Goal: Task Accomplishment & Management: Manage account settings

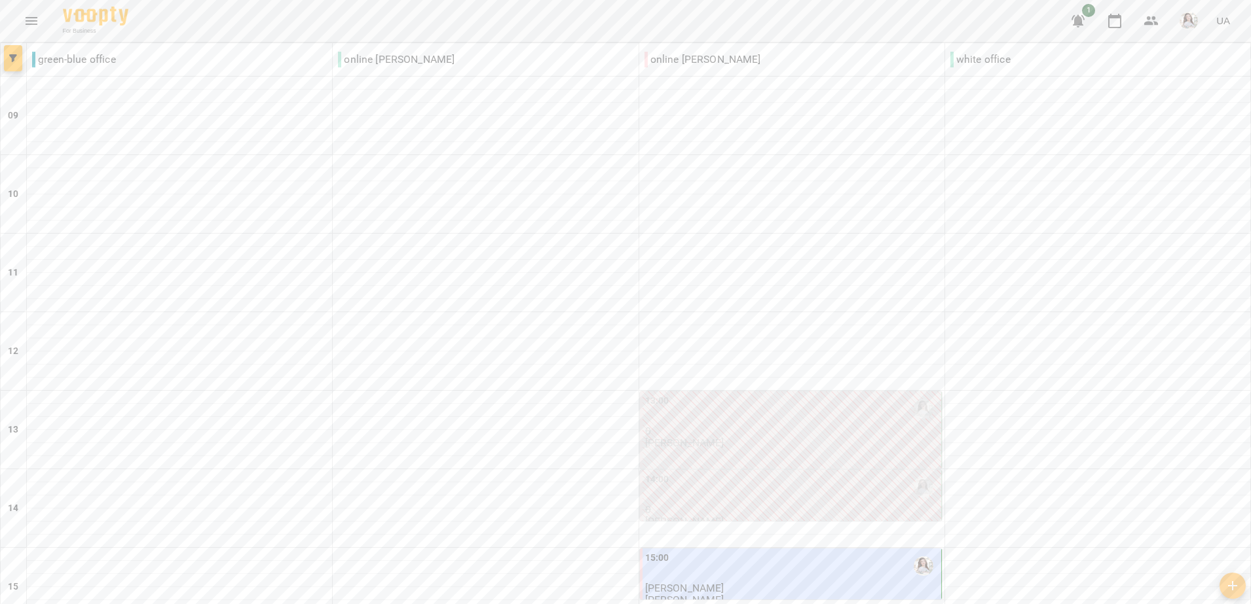
scroll to position [581, 0]
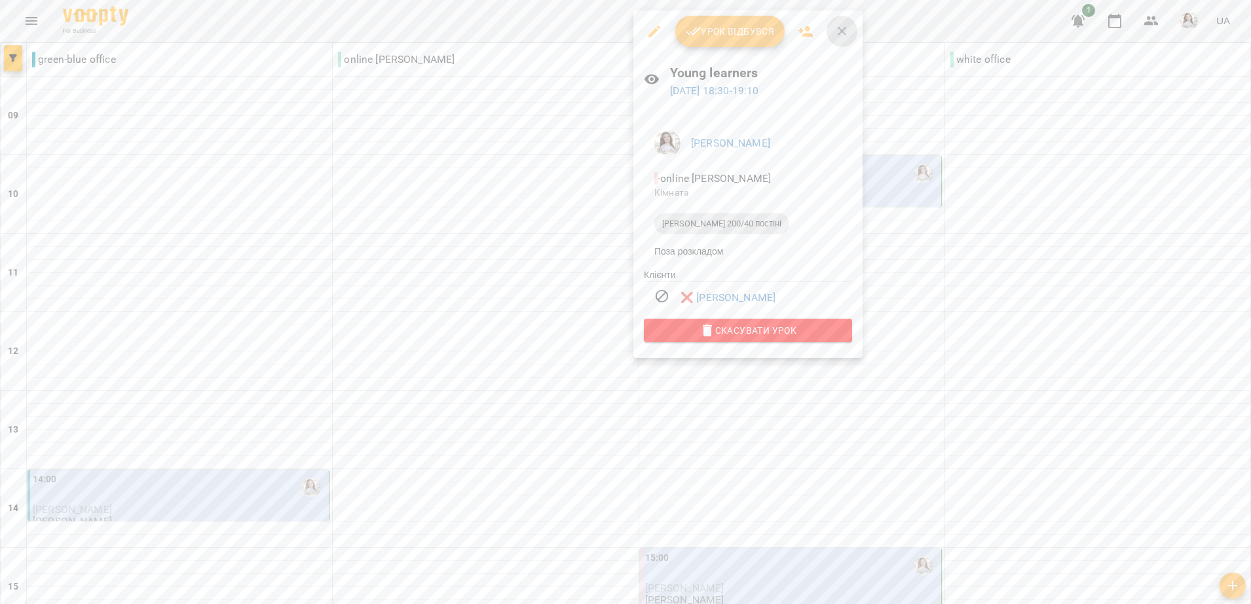
click at [843, 32] on icon "button" at bounding box center [842, 32] width 16 height 16
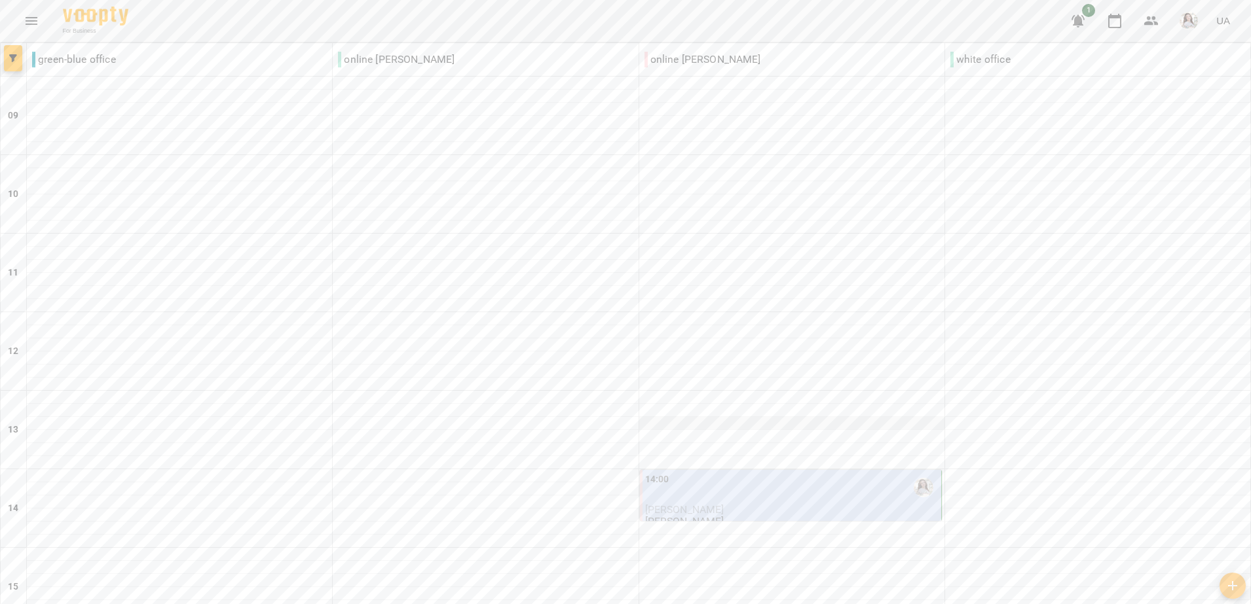
scroll to position [246, 0]
click at [709, 504] on p "[PERSON_NAME]" at bounding box center [791, 509] width 293 height 11
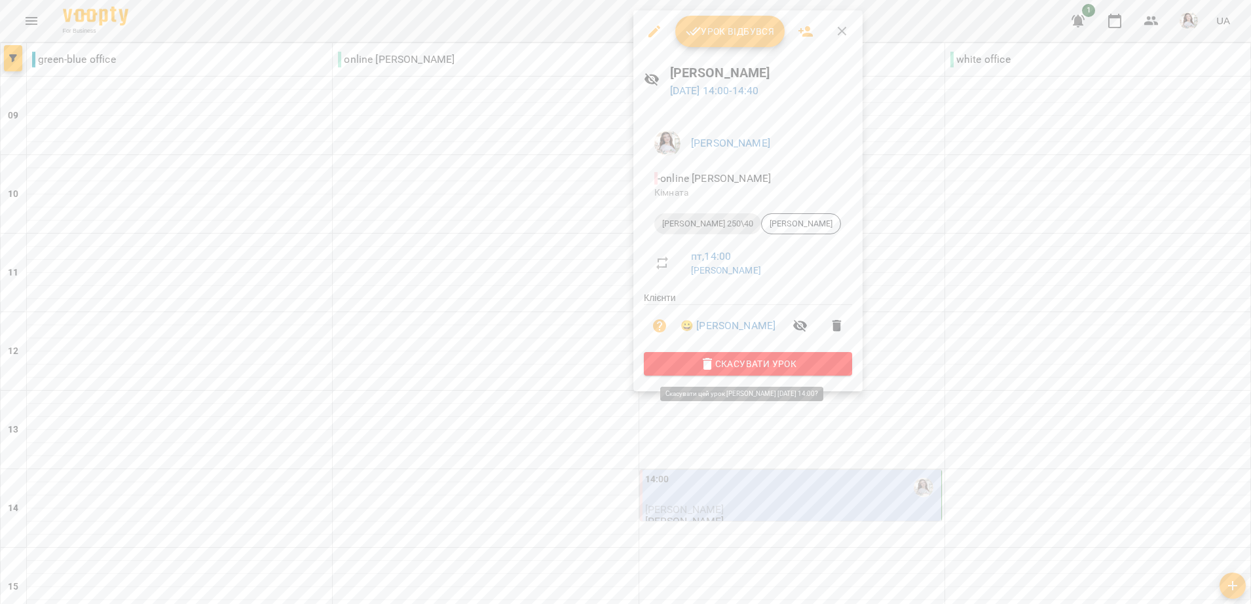
click at [752, 361] on span "Скасувати Урок" at bounding box center [747, 364] width 187 height 16
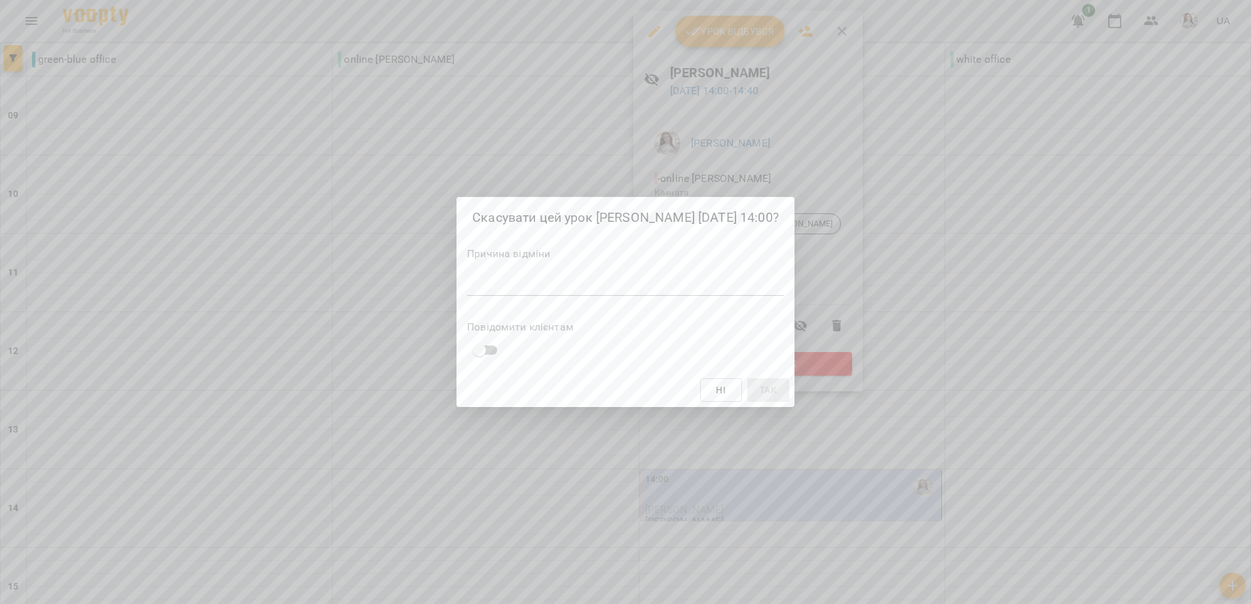
click at [730, 275] on div "*" at bounding box center [625, 285] width 317 height 21
type textarea "*"
click at [783, 387] on span "Так" at bounding box center [781, 390] width 17 height 16
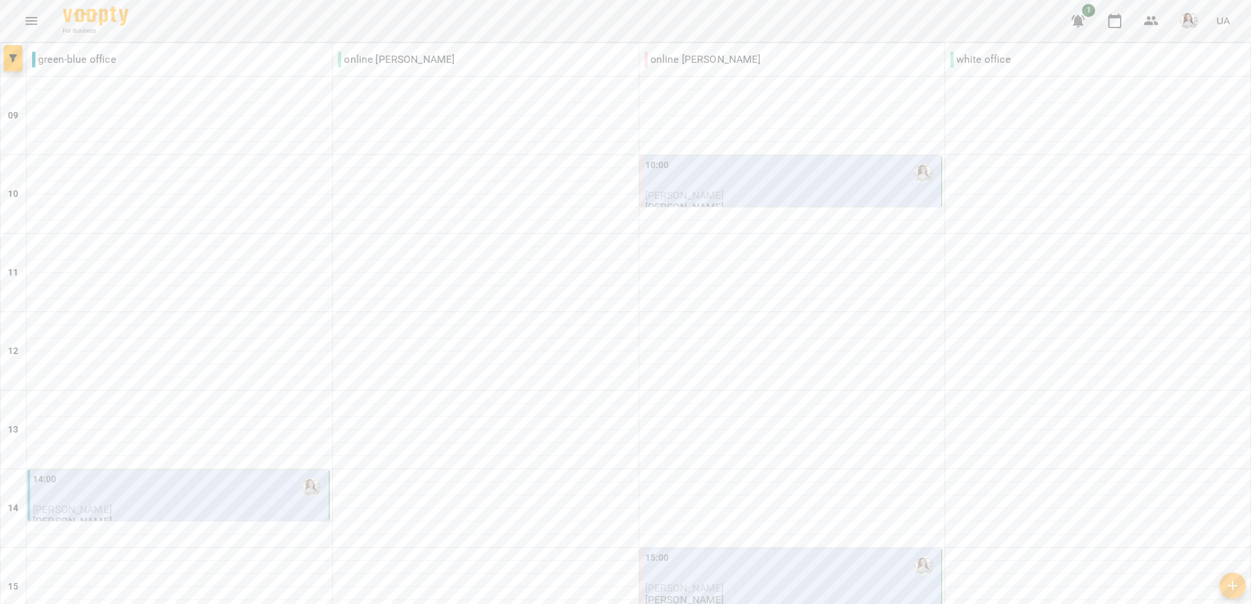
click at [758, 171] on div "10:00" at bounding box center [791, 173] width 293 height 30
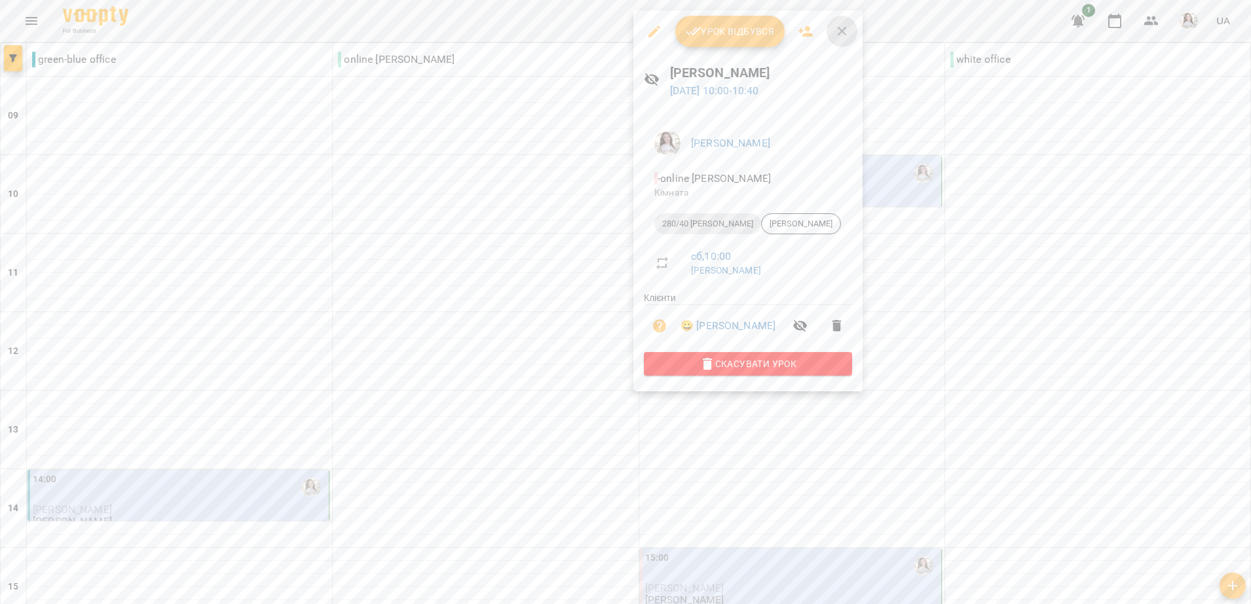
click at [835, 32] on icon "button" at bounding box center [842, 32] width 16 height 16
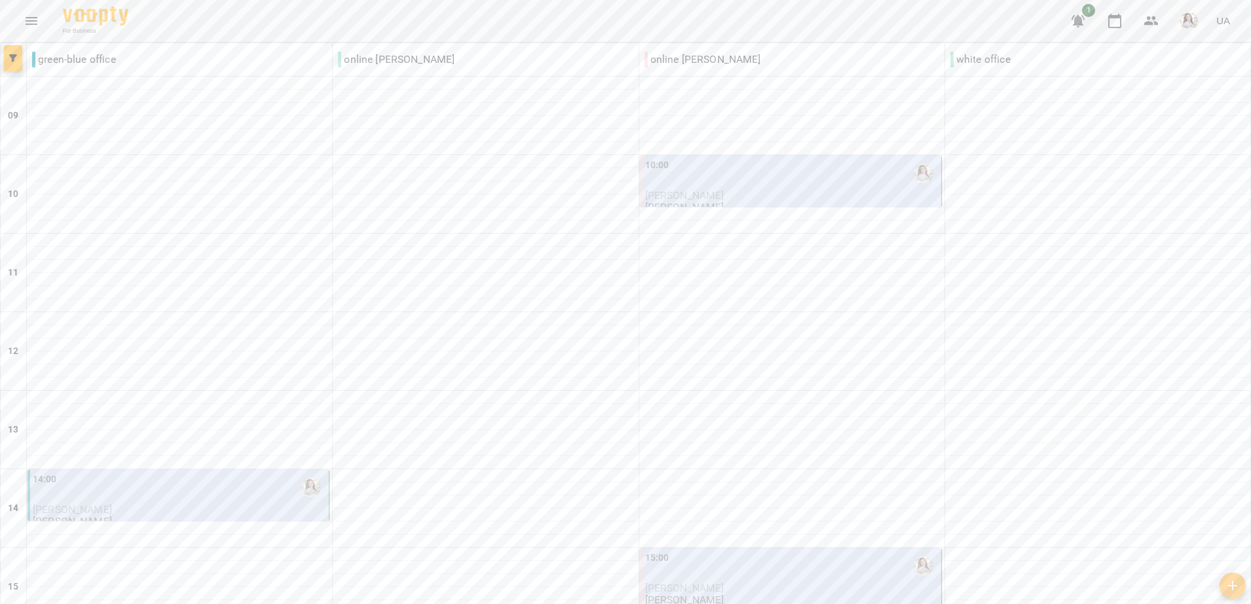
click at [677, 183] on div "10:00" at bounding box center [791, 173] width 293 height 30
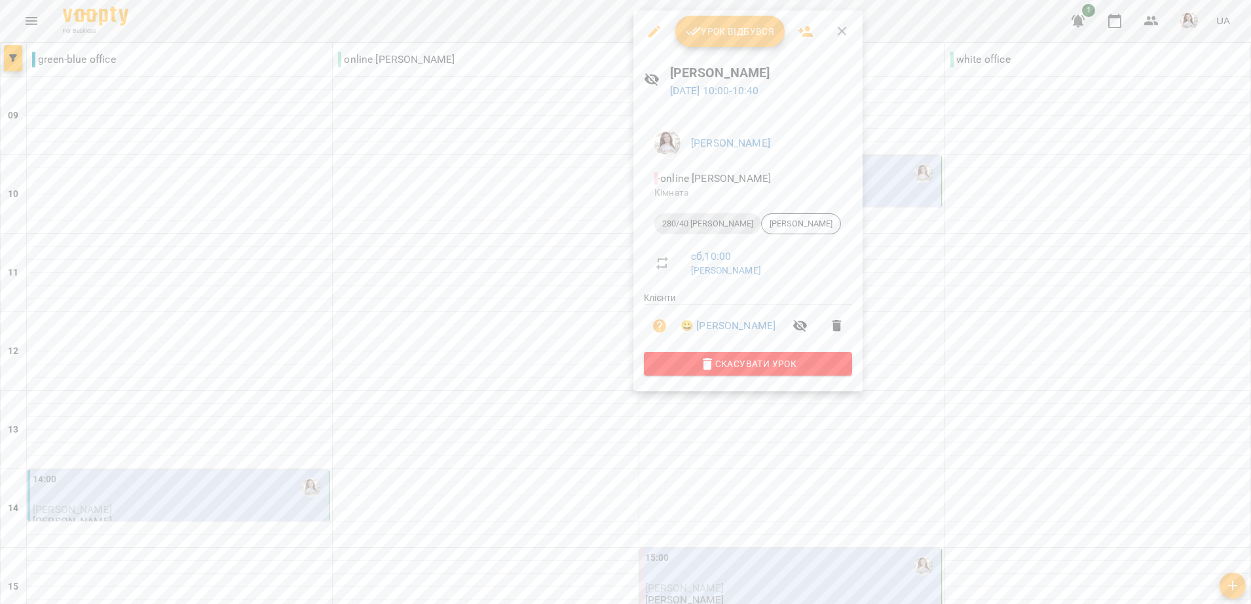
click at [840, 29] on icon "button" at bounding box center [842, 32] width 16 height 16
